Goal: Transaction & Acquisition: Purchase product/service

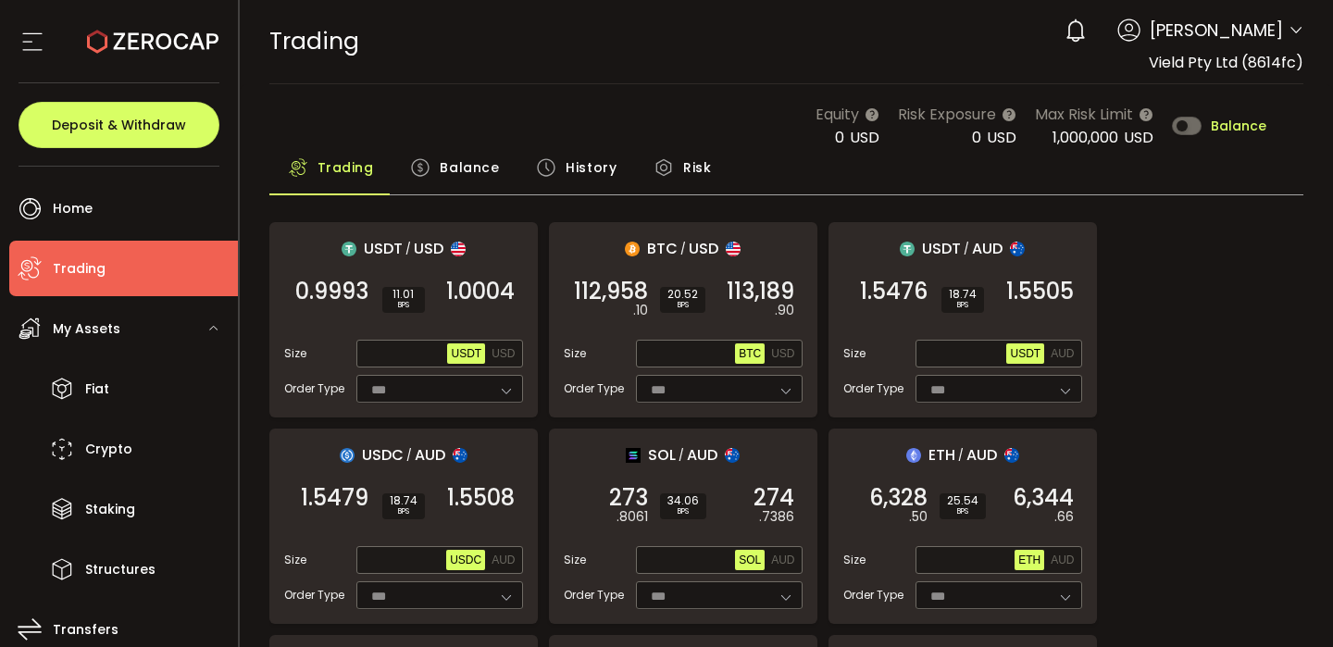
scroll to position [436, 0]
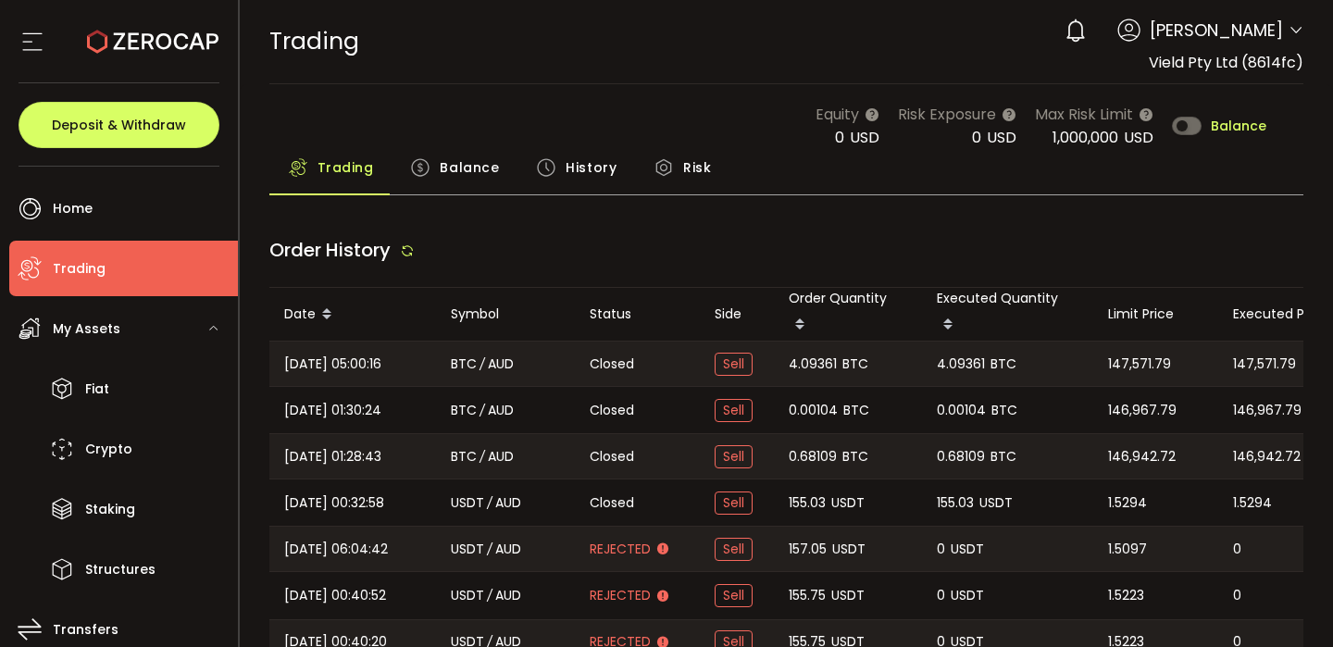
type input "***"
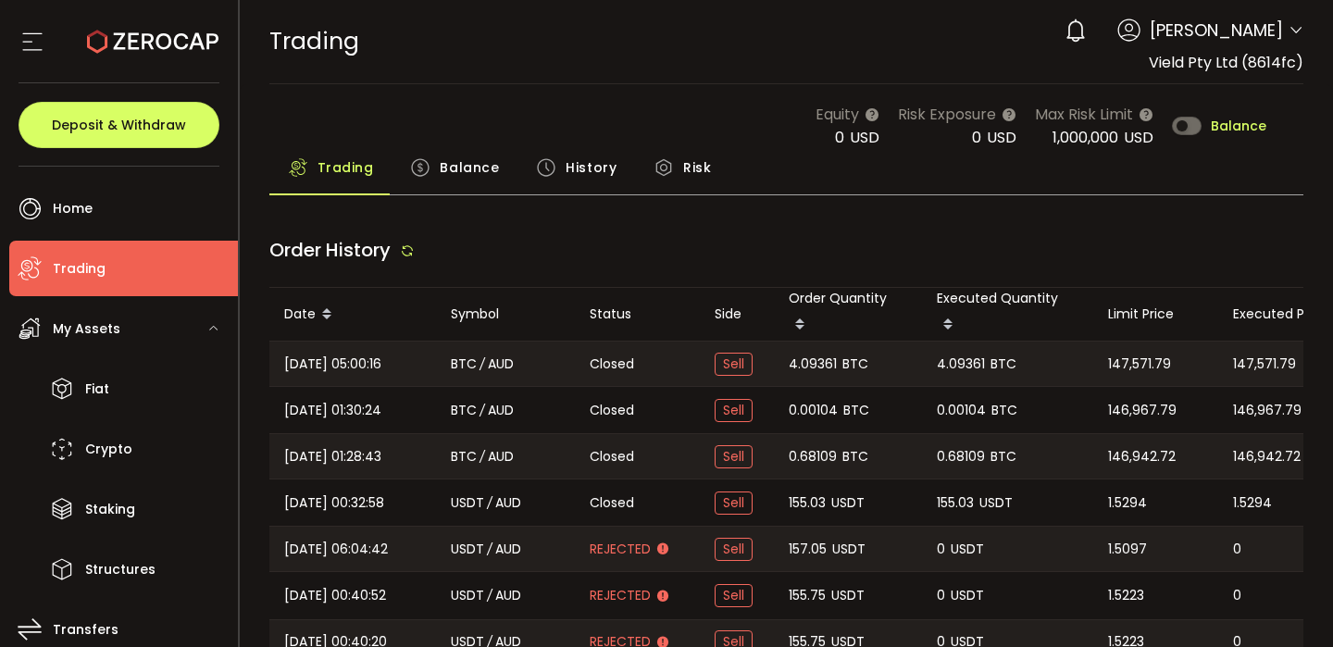
type input "***"
